Goal: Information Seeking & Learning: Compare options

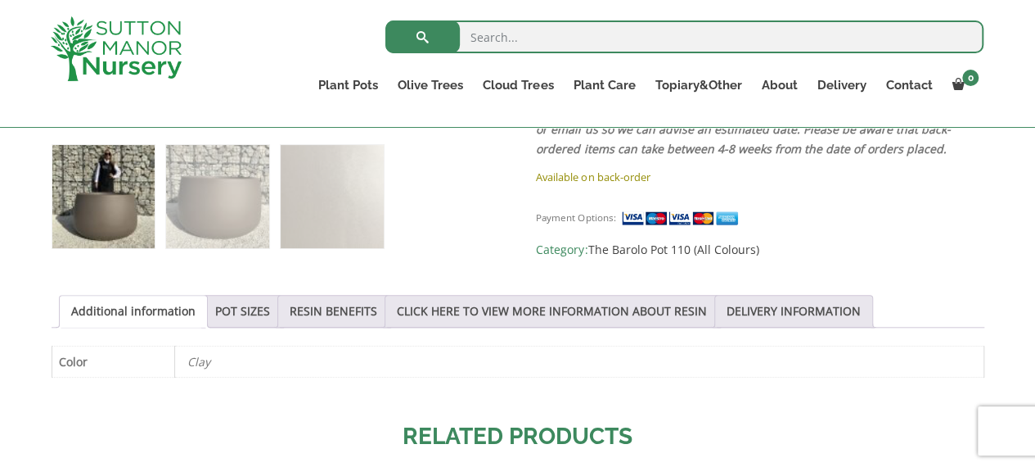
scroll to position [706, 0]
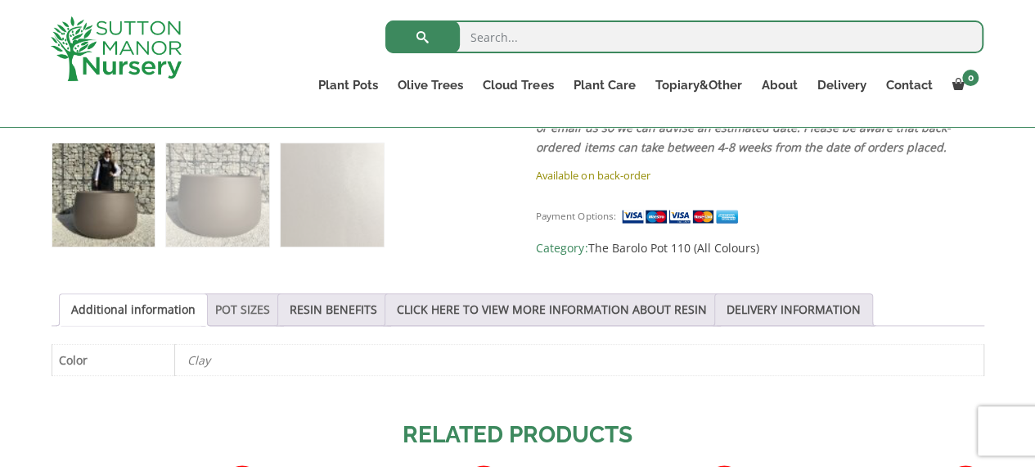
click at [244, 309] on link "POT SIZES" at bounding box center [242, 309] width 55 height 31
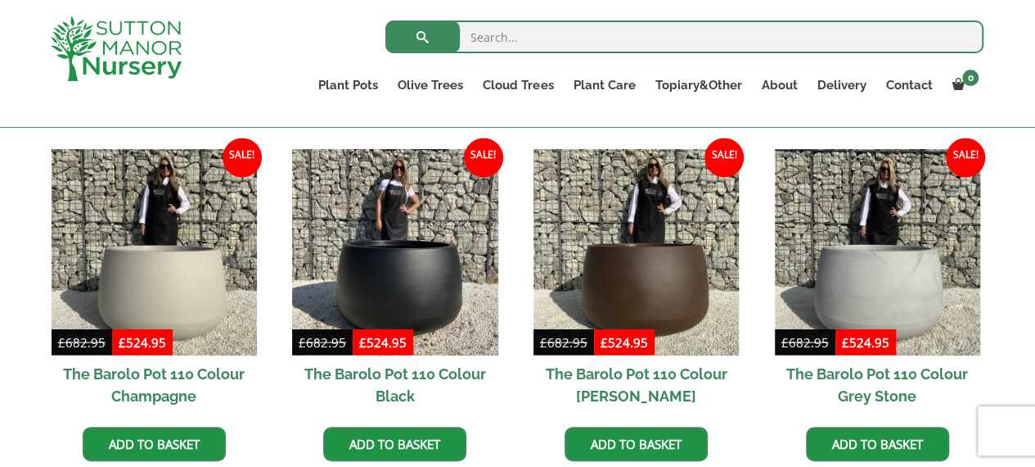
scroll to position [1366, 0]
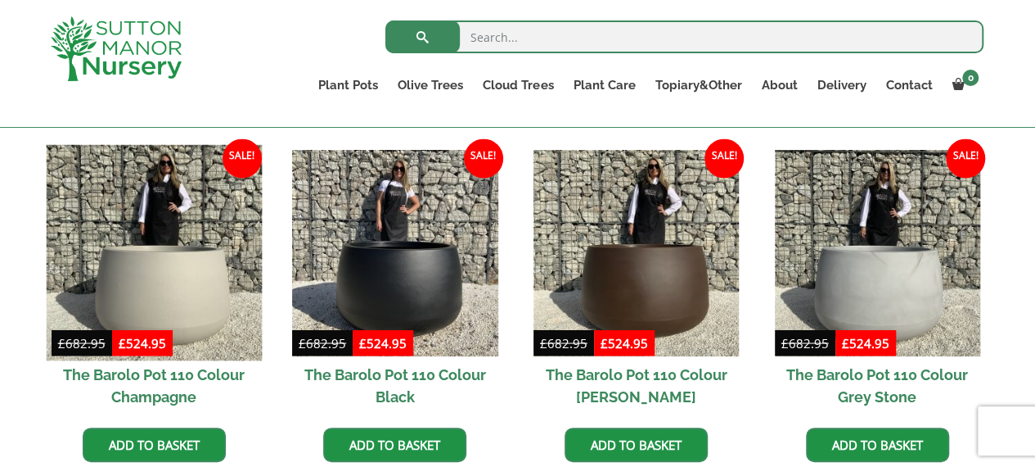
click at [129, 289] on img at bounding box center [154, 253] width 216 height 216
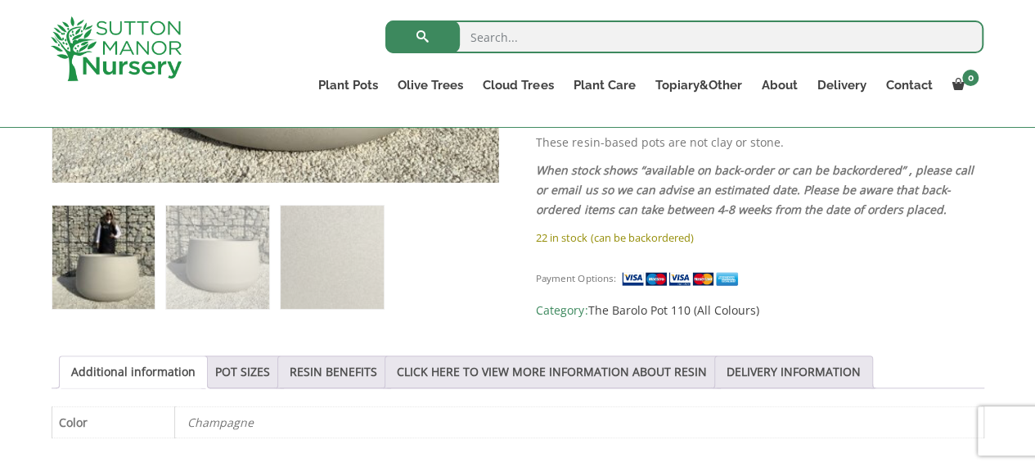
scroll to position [644, 0]
click at [231, 361] on link "POT SIZES" at bounding box center [242, 370] width 55 height 31
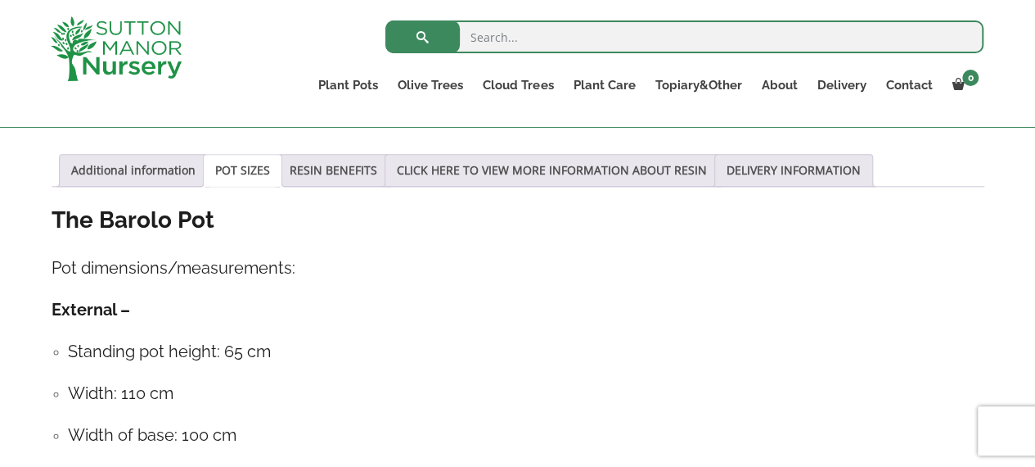
scroll to position [828, 0]
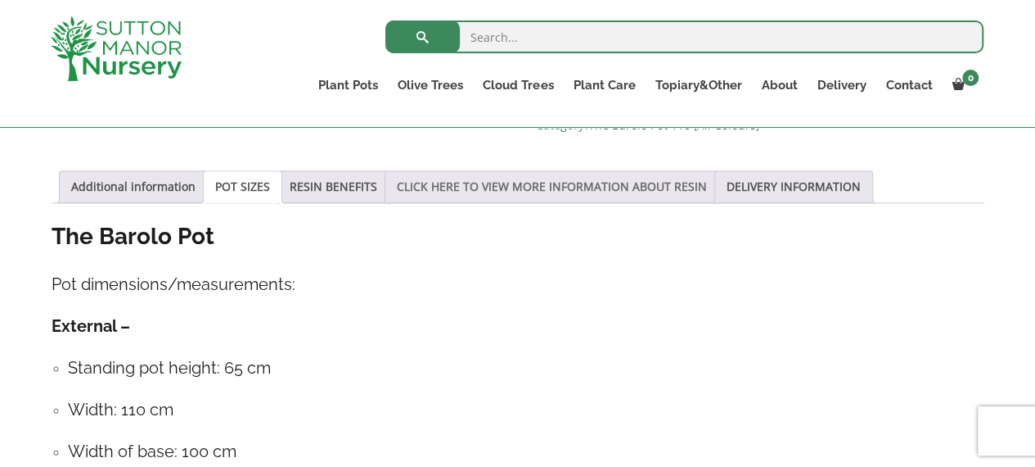
click at [576, 181] on link "CLICK HERE TO VIEW MORE INFORMATION ABOUT RESIN" at bounding box center [552, 186] width 310 height 31
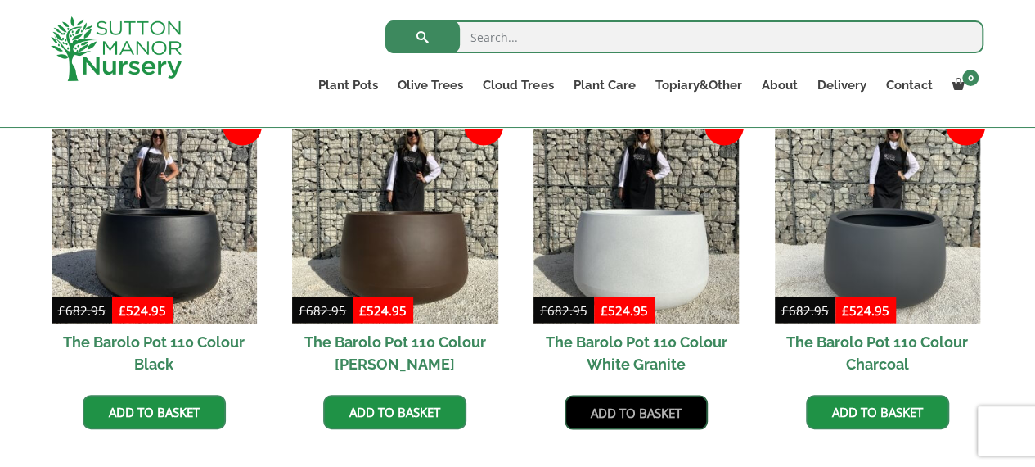
scroll to position [1491, 0]
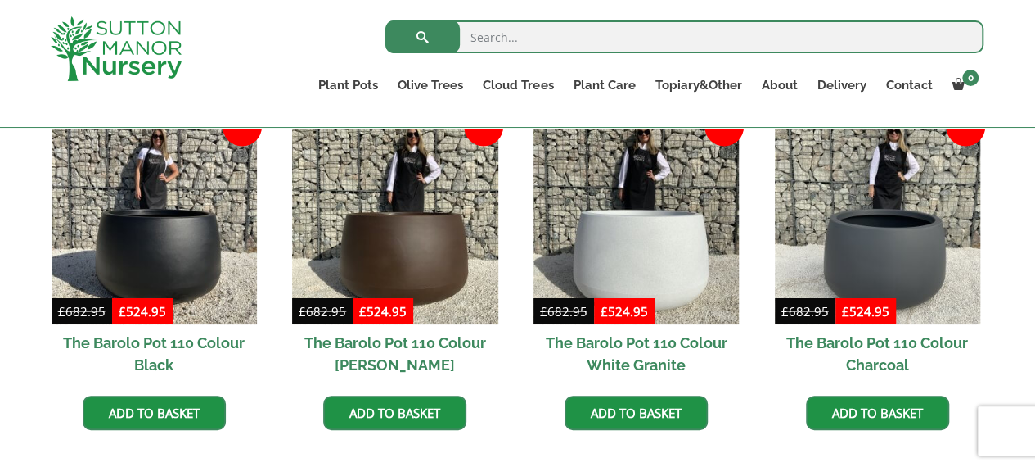
click at [417, 324] on h2 "The Barolo Pot 110 Colour [PERSON_NAME]" at bounding box center [394, 353] width 205 height 59
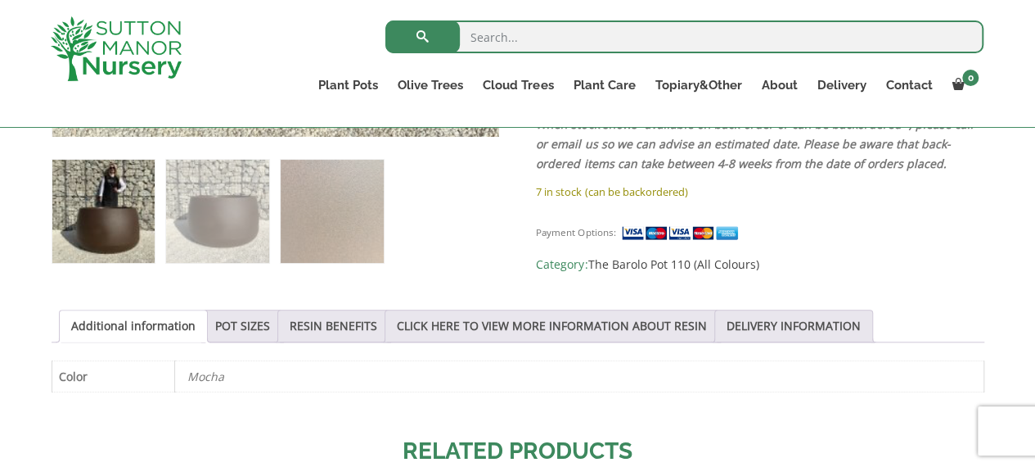
scroll to position [680, 0]
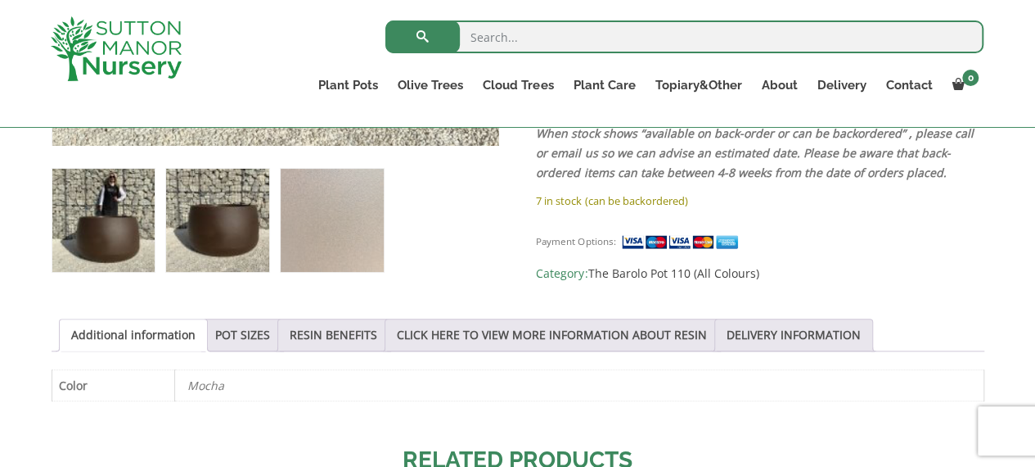
click at [244, 234] on img at bounding box center [217, 220] width 102 height 102
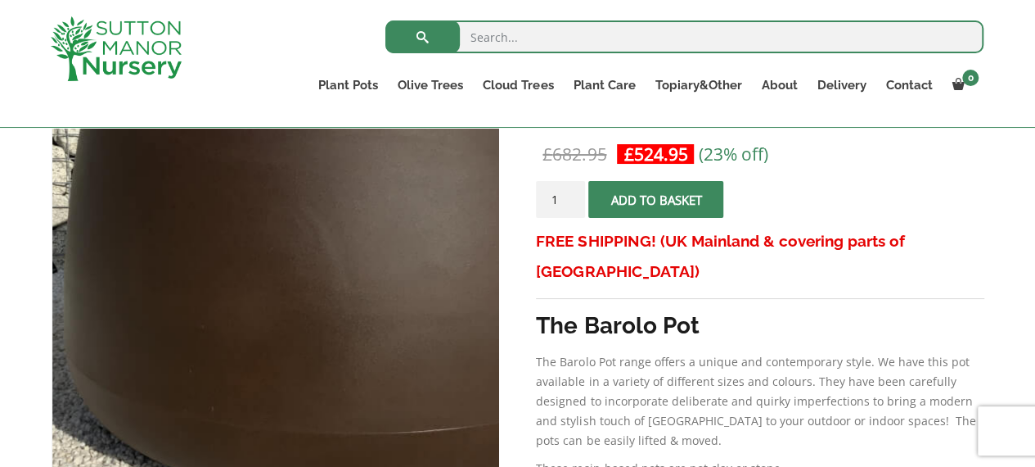
scroll to position [319, 0]
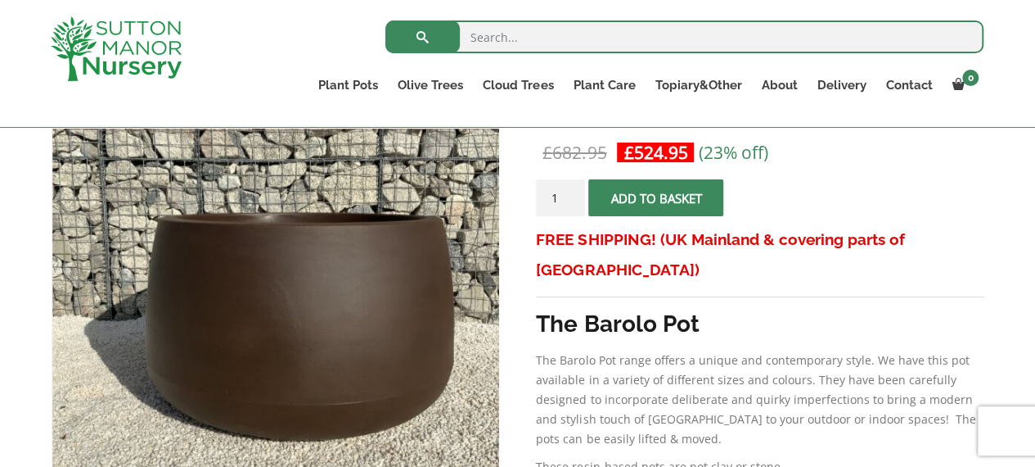
drag, startPoint x: 712, startPoint y: 366, endPoint x: 457, endPoint y: 354, distance: 255.7
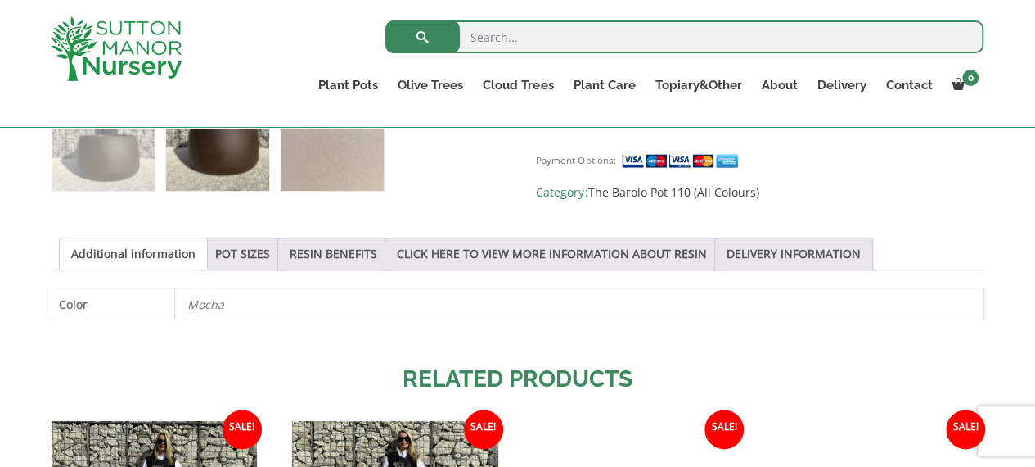
scroll to position [771, 0]
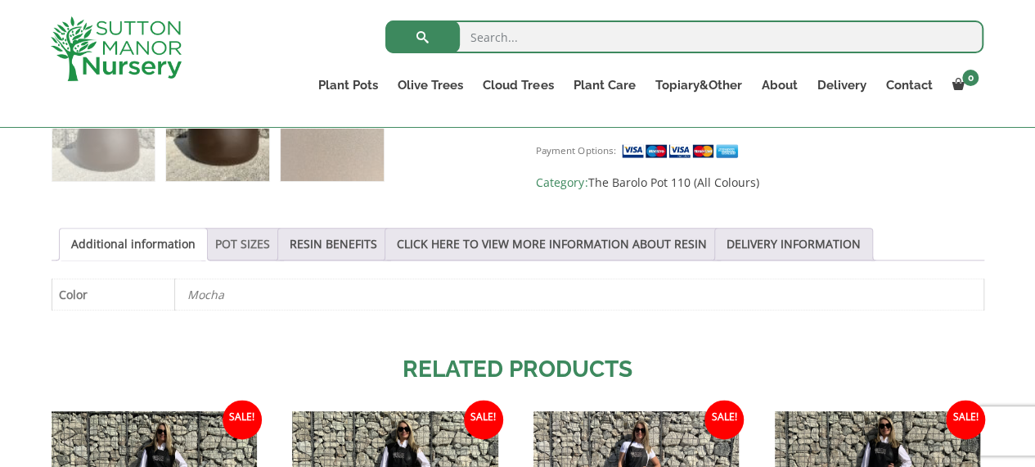
click at [237, 238] on link "POT SIZES" at bounding box center [242, 243] width 55 height 31
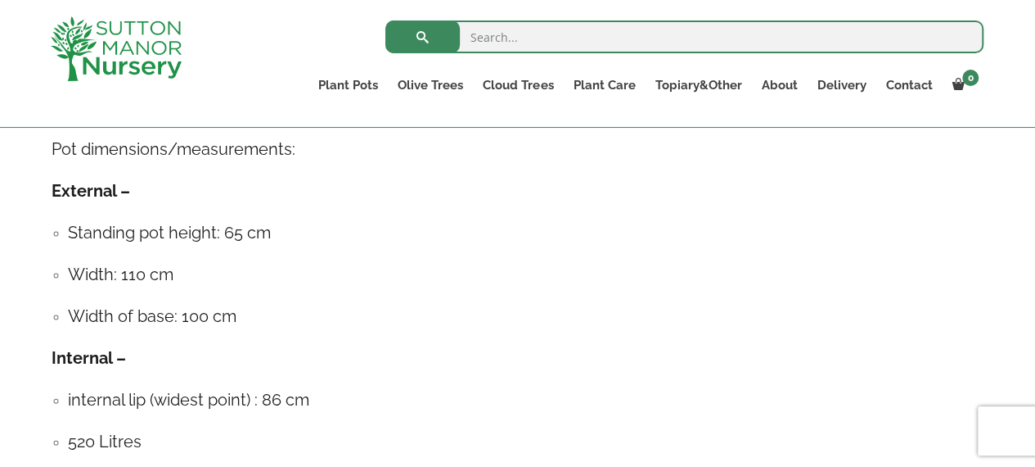
scroll to position [964, 0]
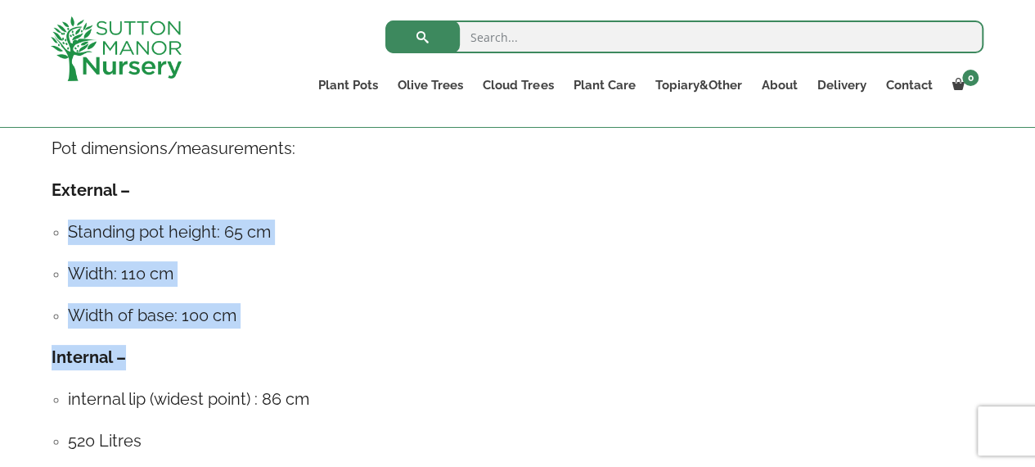
drag, startPoint x: 70, startPoint y: 227, endPoint x: 236, endPoint y: 328, distance: 194.7
click at [236, 328] on div "The Barolo Pot Pot dimensions/measurements: External – Standing pot height: 65 …" at bounding box center [518, 277] width 933 height 385
click at [144, 270] on h4 "Width: 110 cm" at bounding box center [526, 273] width 917 height 25
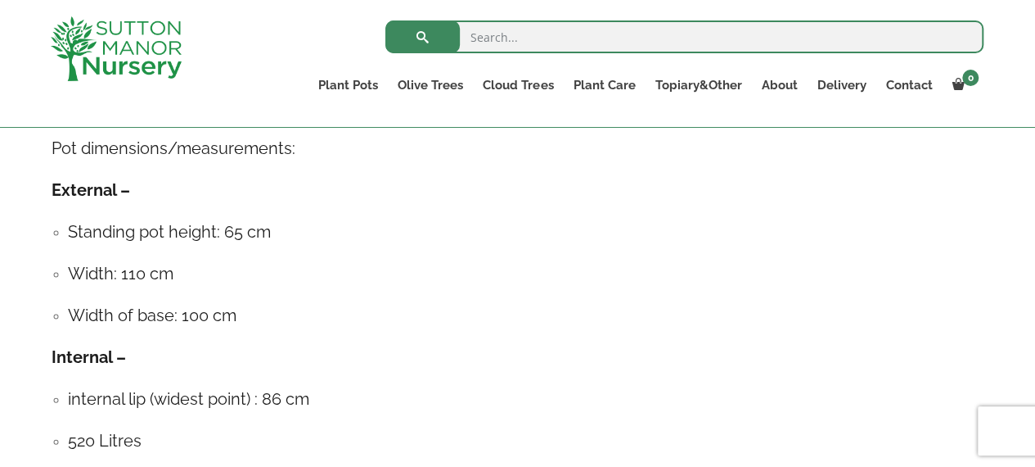
drag, startPoint x: 144, startPoint y: 270, endPoint x: 487, endPoint y: 348, distance: 351.7
click at [487, 348] on h4 "Internal –" at bounding box center [518, 357] width 933 height 25
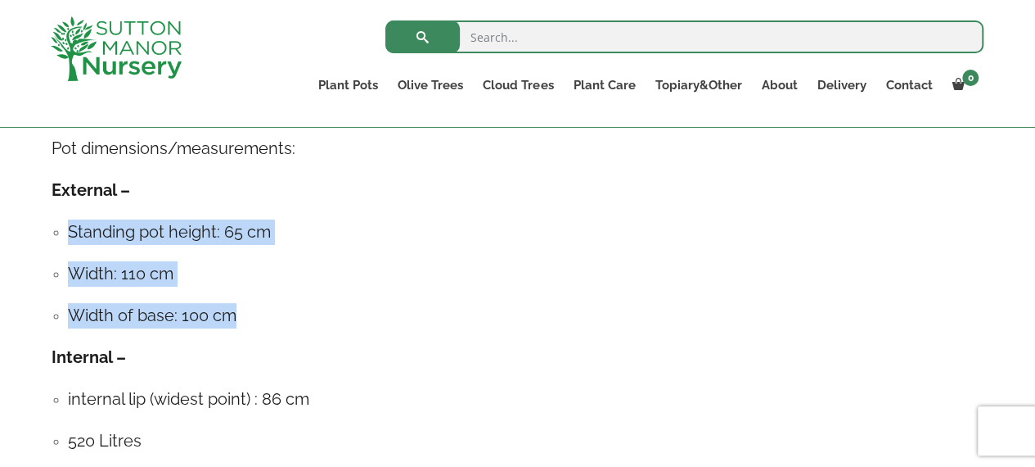
drag, startPoint x: 241, startPoint y: 314, endPoint x: 77, endPoint y: 217, distance: 190.1
click at [77, 217] on div "The Barolo Pot Pot dimensions/measurements: External – Standing pot height: 65 …" at bounding box center [518, 277] width 933 height 385
copy ul "Standing pot height: 65 cm Width: 110 cm Width of base: 100 cm"
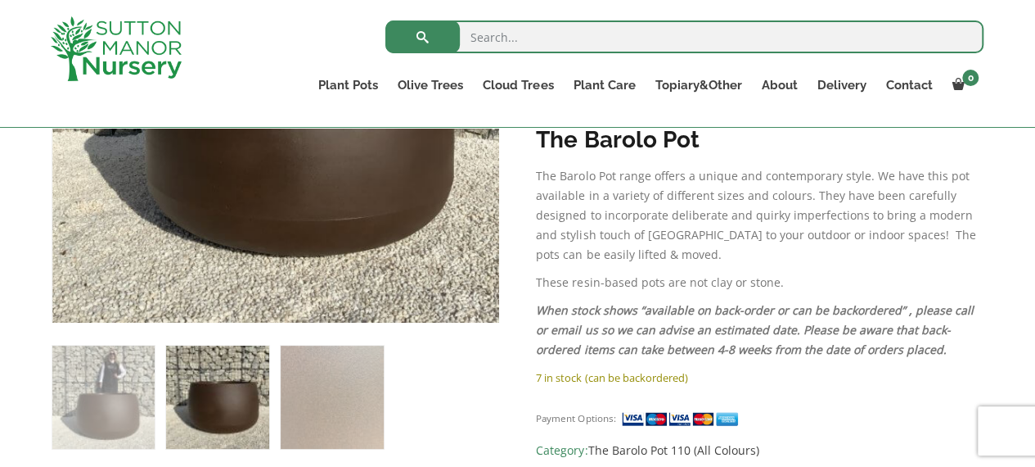
scroll to position [527, 0]
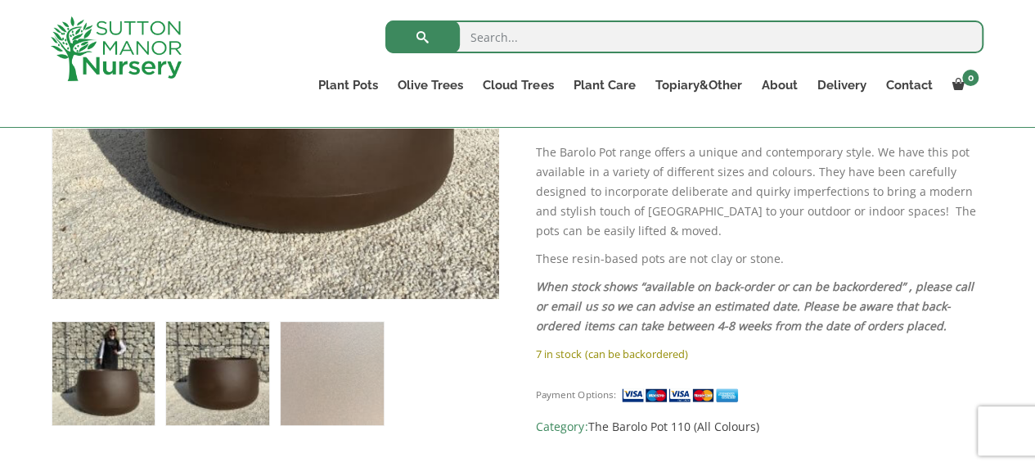
click at [114, 386] on img at bounding box center [103, 373] width 102 height 102
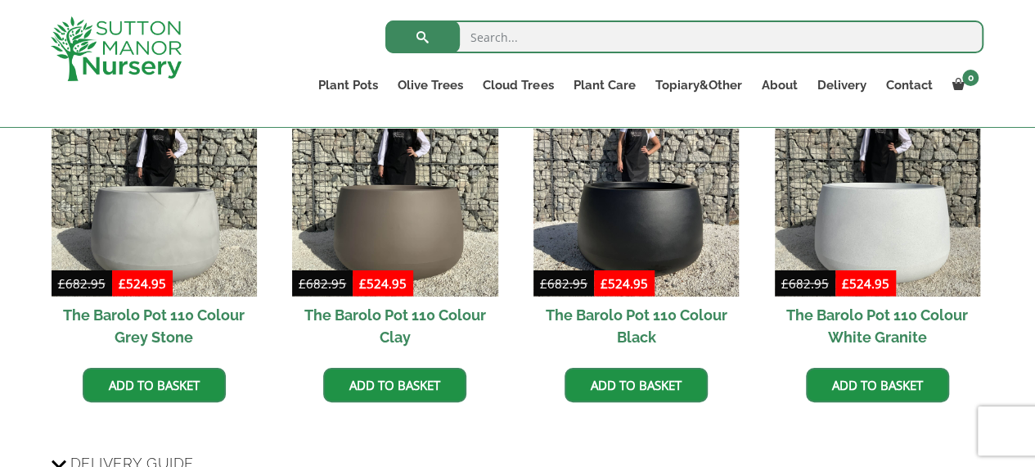
scroll to position [1425, 0]
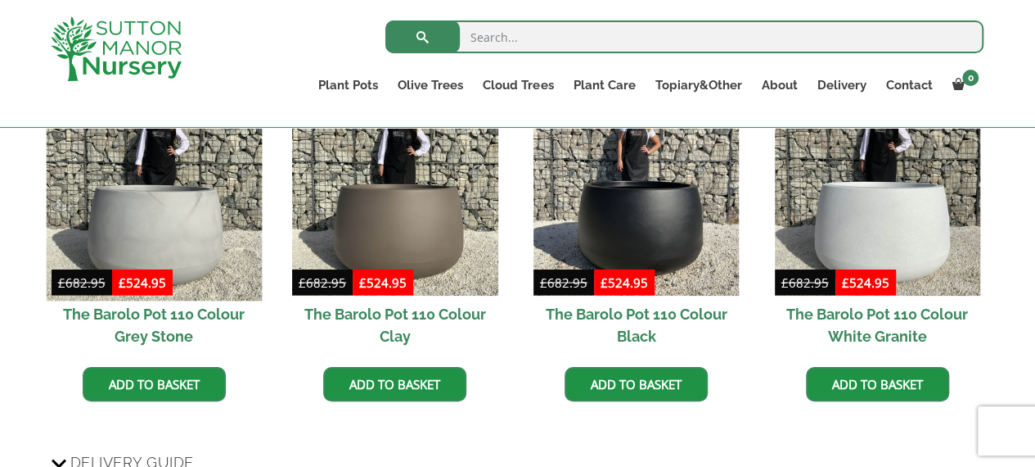
click at [151, 227] on img at bounding box center [154, 193] width 216 height 216
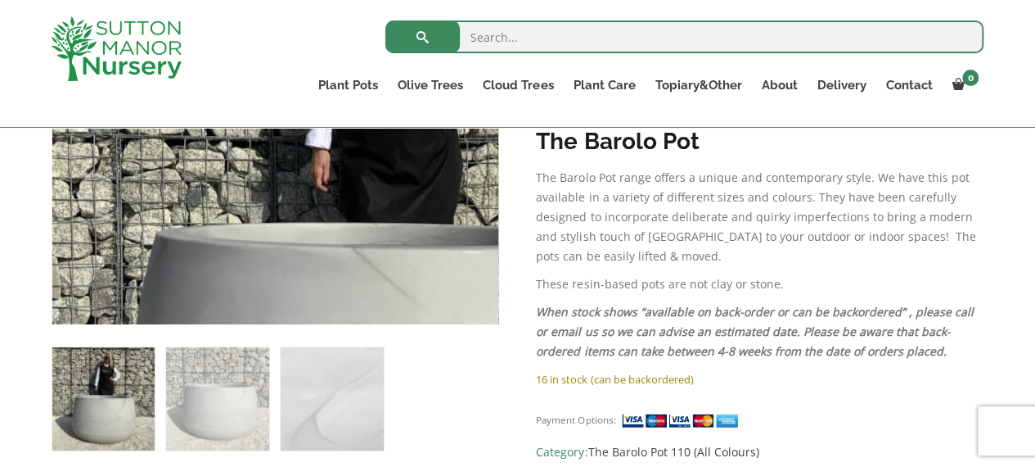
scroll to position [529, 0]
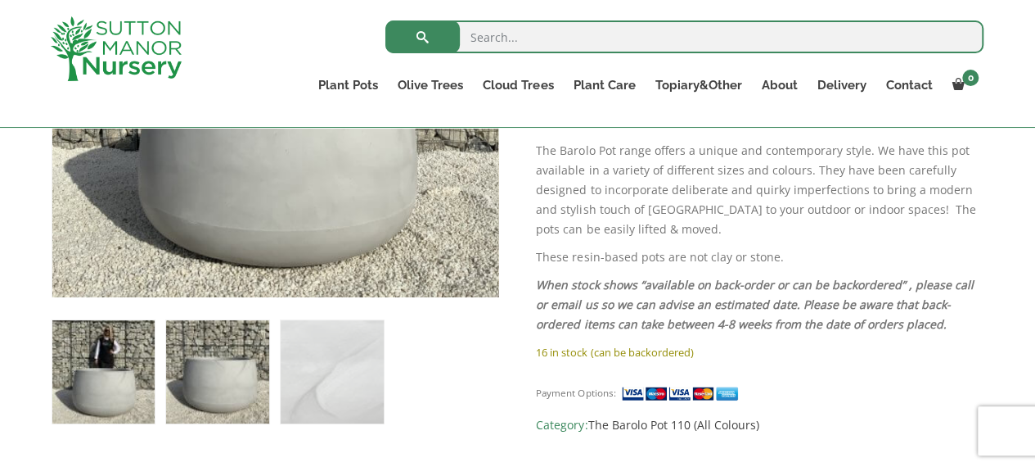
click at [205, 360] on img at bounding box center [217, 371] width 102 height 102
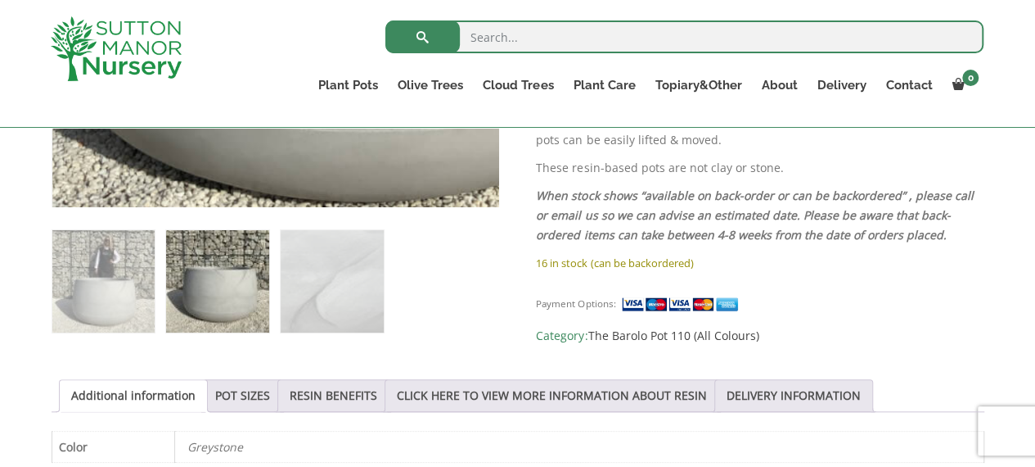
scroll to position [619, 0]
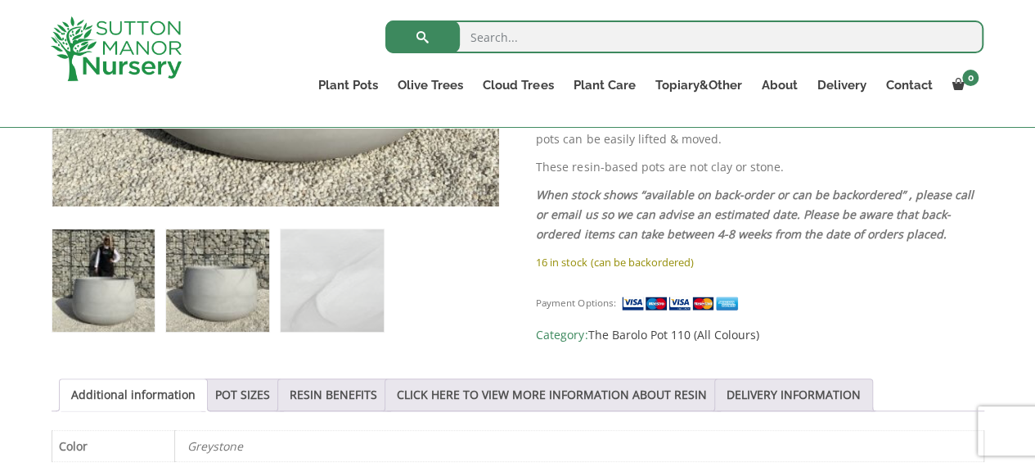
click at [97, 291] on img at bounding box center [103, 280] width 102 height 102
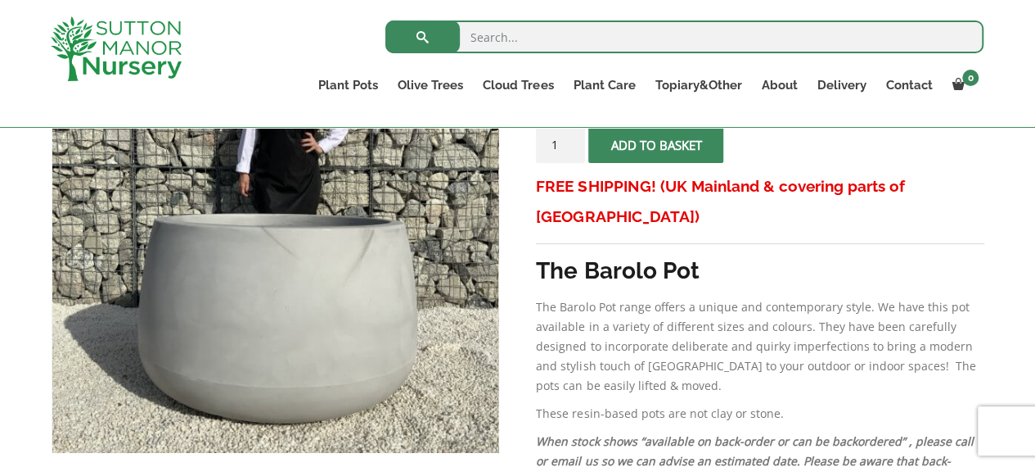
scroll to position [374, 0]
